Goal: Task Accomplishment & Management: Complete application form

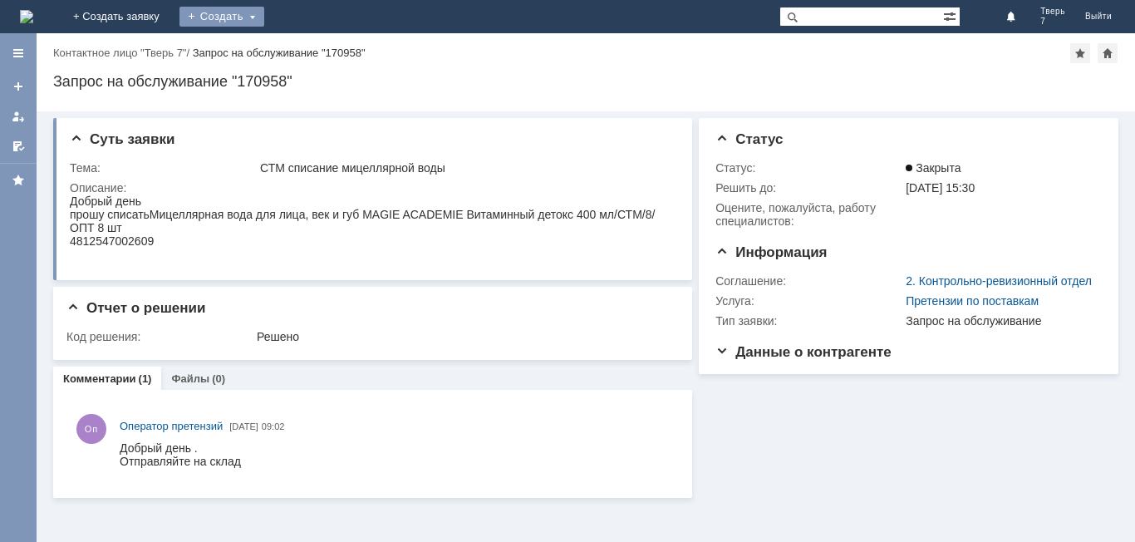
click at [264, 18] on div "Создать" at bounding box center [222, 17] width 85 height 20
click at [309, 43] on link "Заявка" at bounding box center [246, 50] width 126 height 20
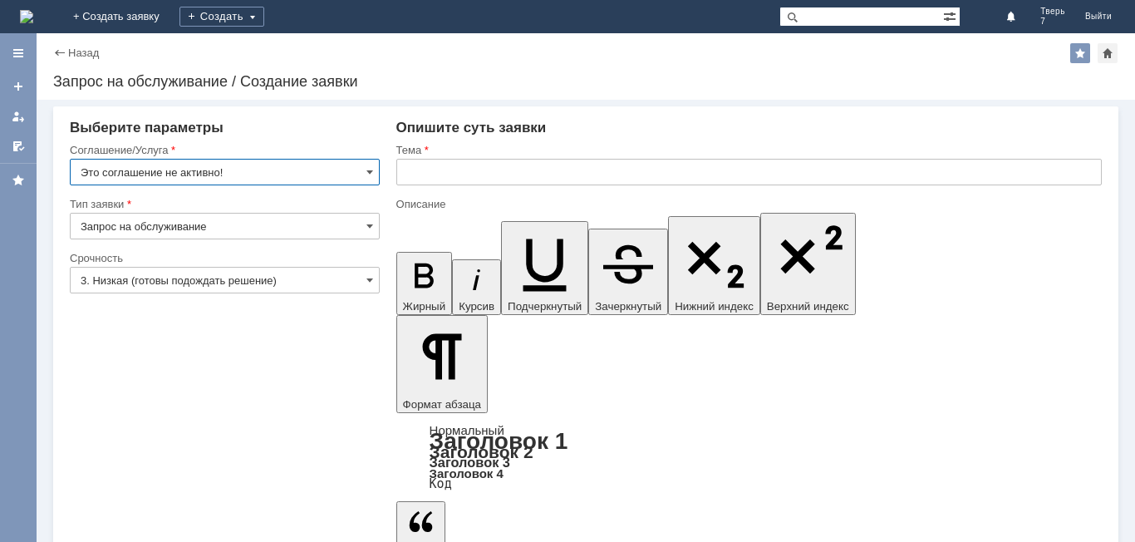
click at [409, 166] on input "text" at bounding box center [749, 172] width 706 height 27
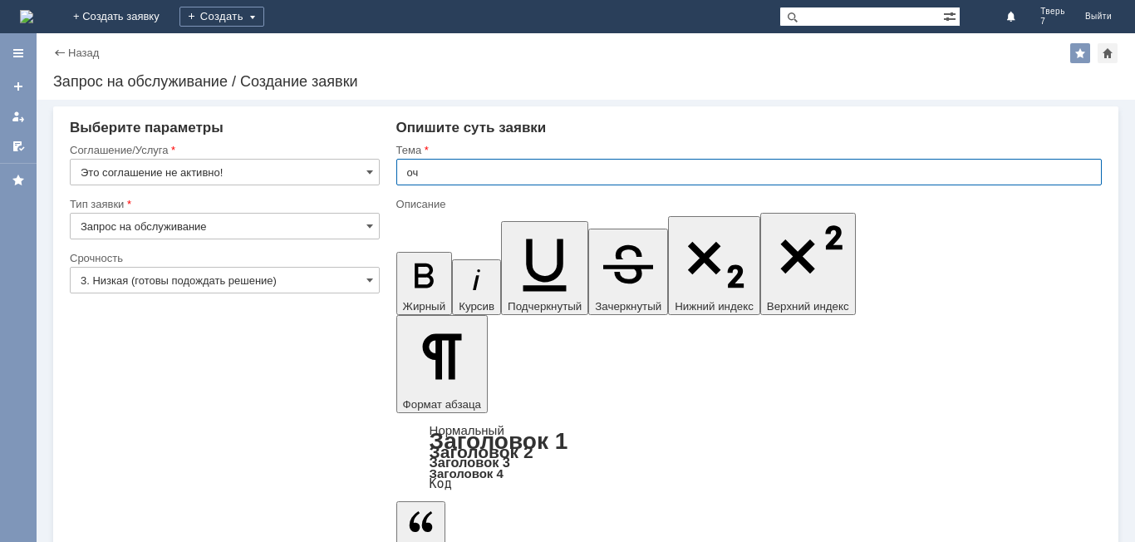
type input "оч"
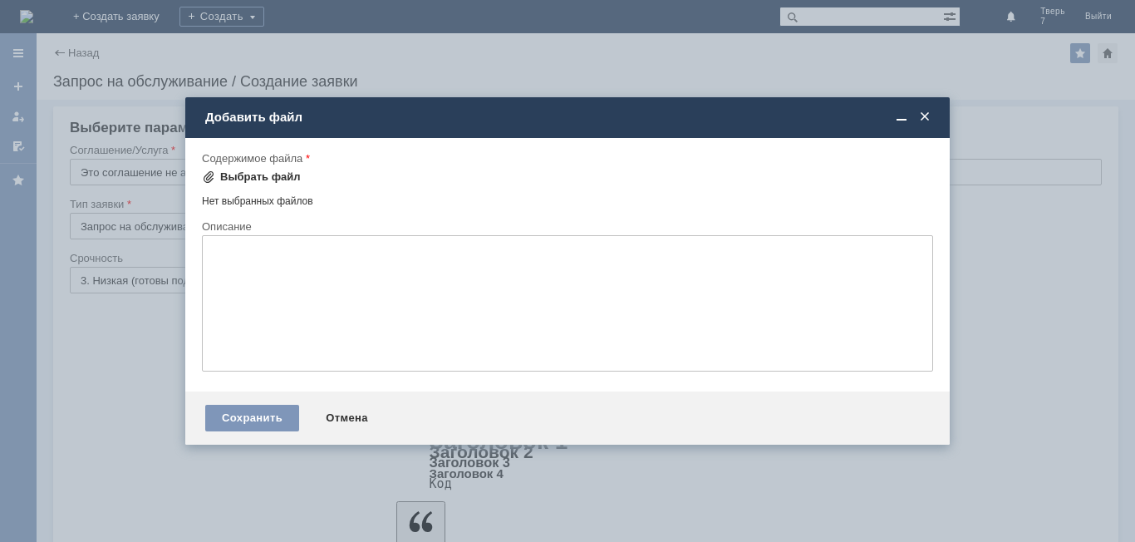
click at [239, 171] on div "Выбрать файл" at bounding box center [260, 176] width 81 height 13
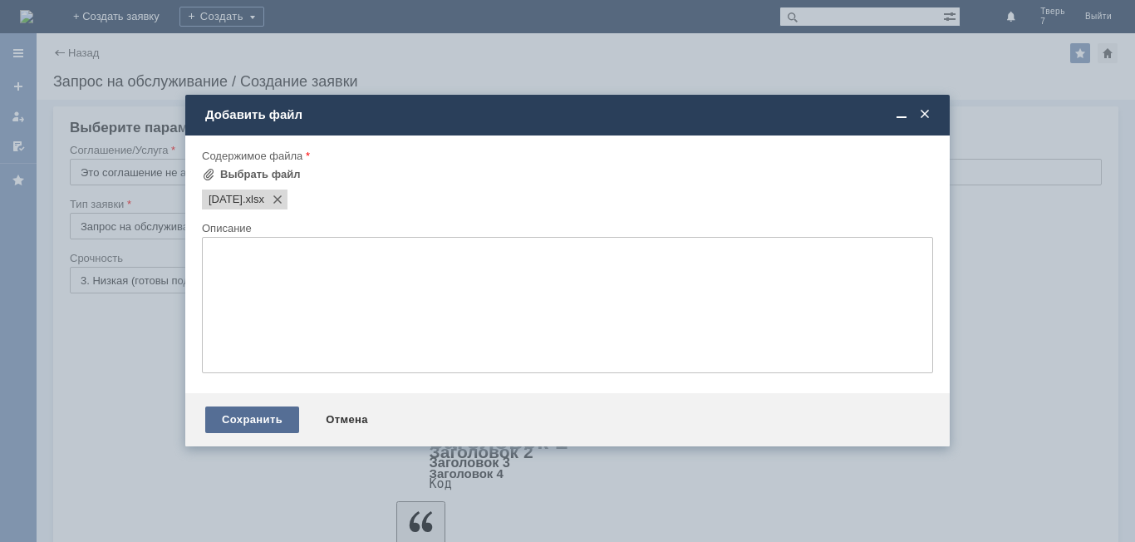
click at [260, 422] on div "Сохранить" at bounding box center [252, 419] width 94 height 27
